Goal: Task Accomplishment & Management: Use online tool/utility

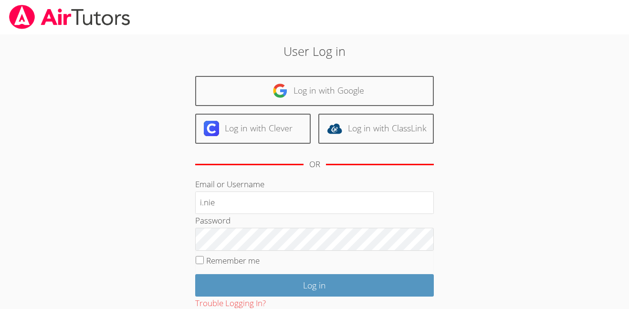
type input "[EMAIL_ADDRESS][DOMAIN_NAME]"
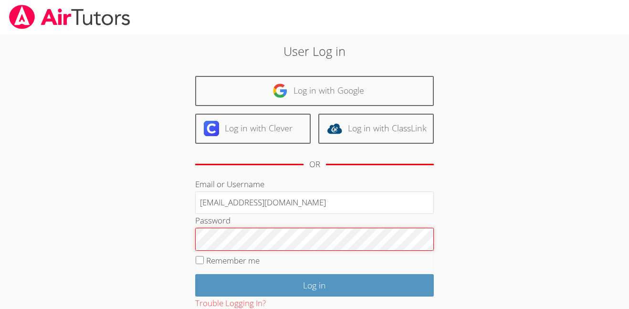
click at [195, 274] on input "Log in" at bounding box center [314, 285] width 239 height 22
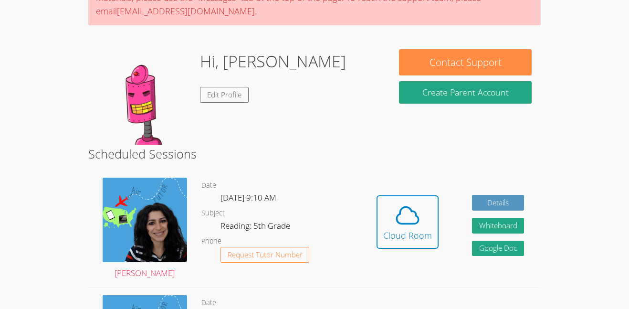
scroll to position [107, 0]
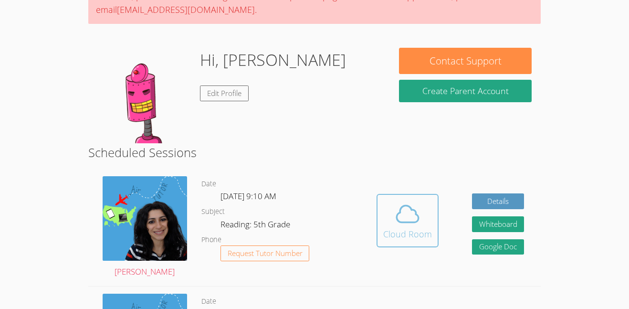
click at [394, 235] on div "Cloud Room" at bounding box center [407, 233] width 49 height 13
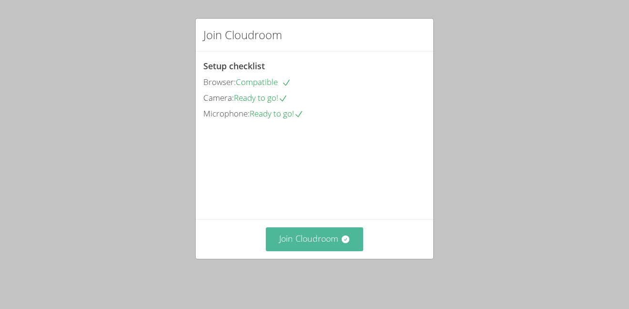
click at [349, 240] on button "Join Cloudroom" at bounding box center [315, 238] width 98 height 23
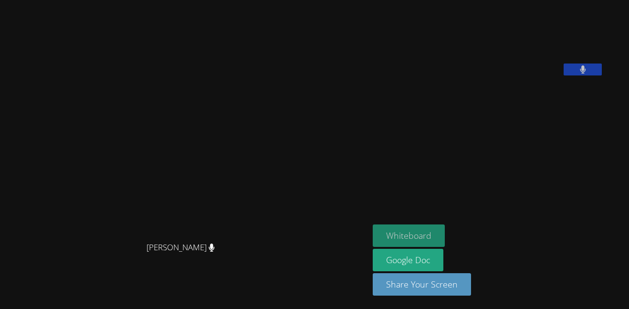
click at [420, 234] on button "Whiteboard" at bounding box center [409, 235] width 72 height 22
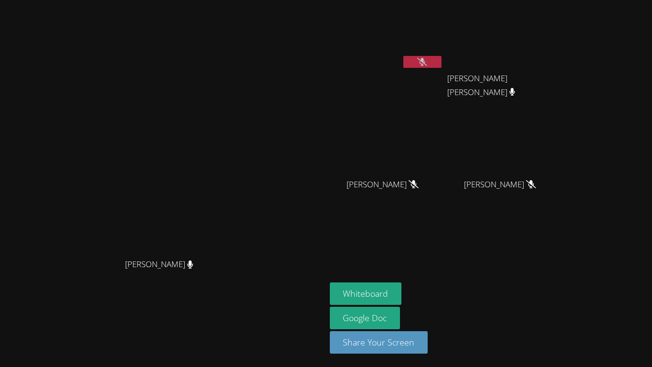
click at [234, 174] on video at bounding box center [162, 164] width 143 height 179
click at [538, 25] on video at bounding box center [504, 36] width 114 height 64
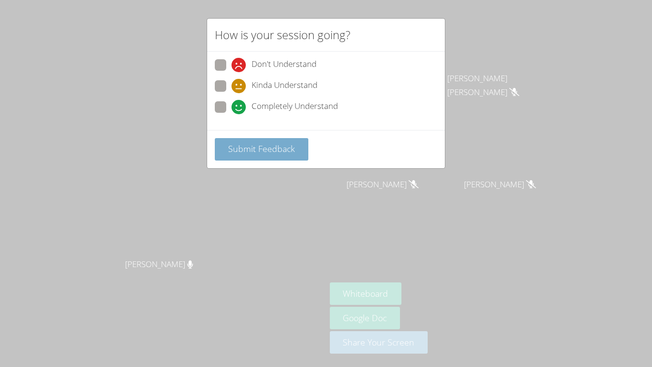
click at [243, 149] on span "Submit Feedback" at bounding box center [261, 148] width 67 height 11
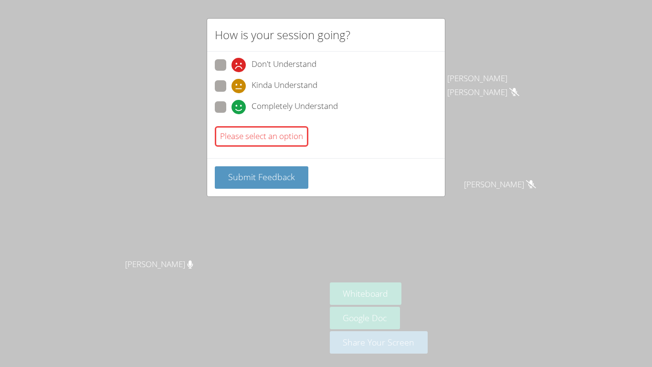
click at [220, 114] on label "Completely Understand" at bounding box center [276, 107] width 123 height 13
click at [232, 109] on input "Completely Understand" at bounding box center [236, 105] width 8 height 8
radio input "true"
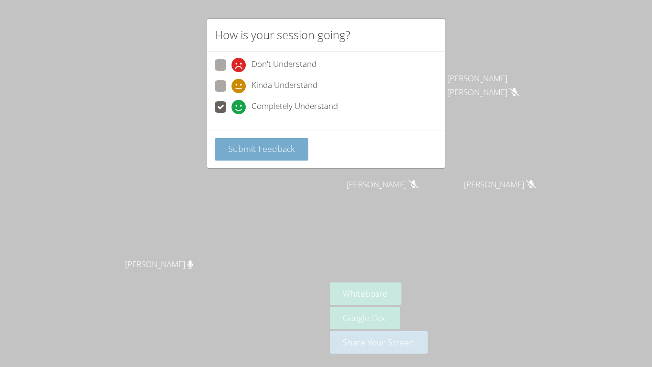
click at [239, 149] on span "Submit Feedback" at bounding box center [261, 148] width 67 height 11
